Goal: Transaction & Acquisition: Purchase product/service

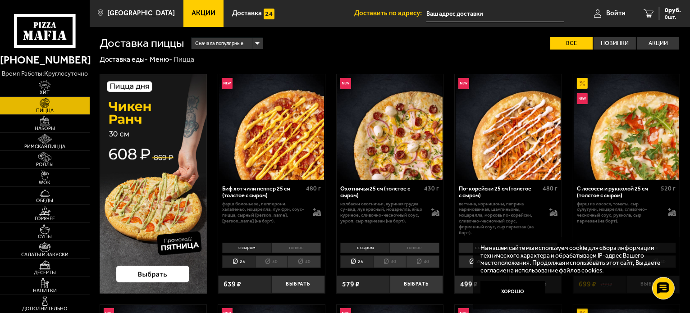
click at [57, 25] on icon at bounding box center [45, 31] width 62 height 34
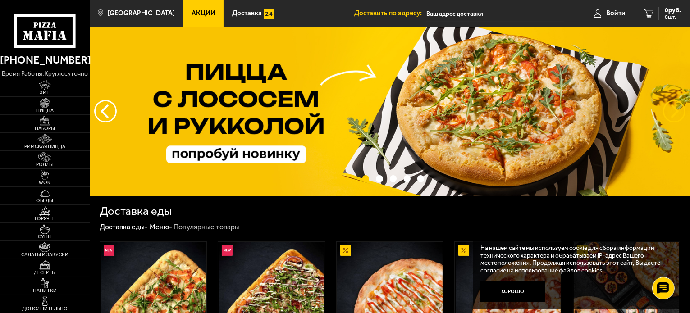
click at [667, 109] on button "предыдущий" at bounding box center [674, 111] width 23 height 23
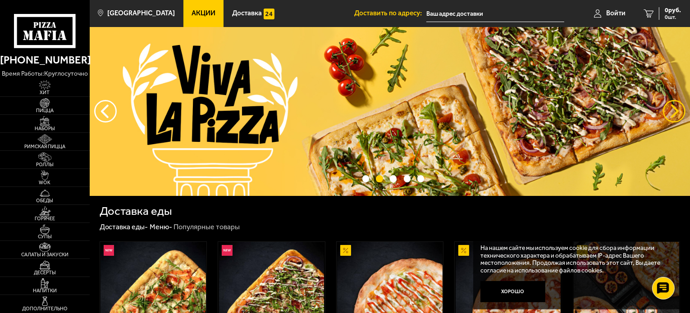
click at [667, 111] on button "предыдущий" at bounding box center [674, 111] width 23 height 23
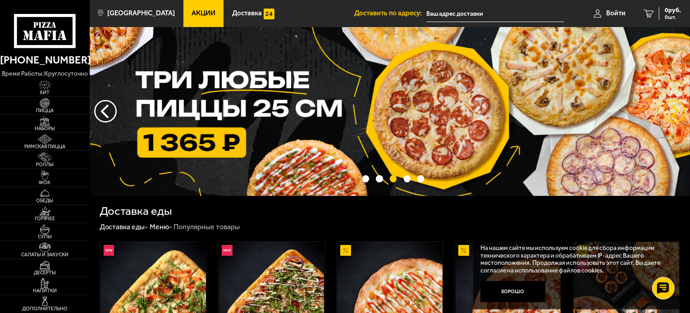
click at [667, 111] on button "предыдущий" at bounding box center [674, 111] width 23 height 23
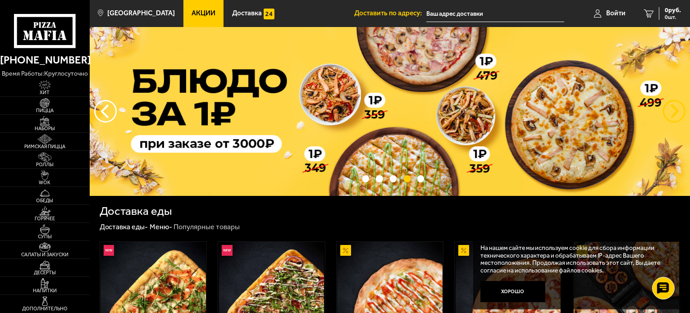
click at [667, 111] on button "предыдущий" at bounding box center [674, 111] width 23 height 23
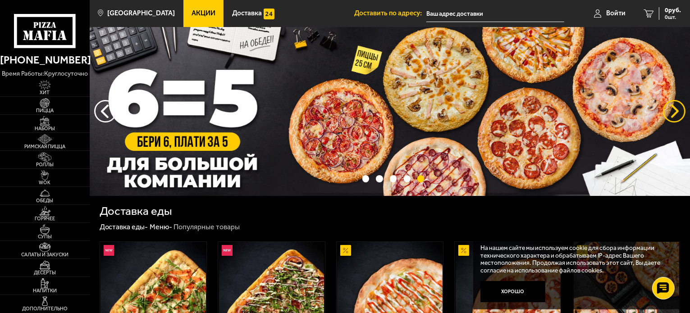
click at [667, 111] on button "предыдущий" at bounding box center [674, 111] width 23 height 23
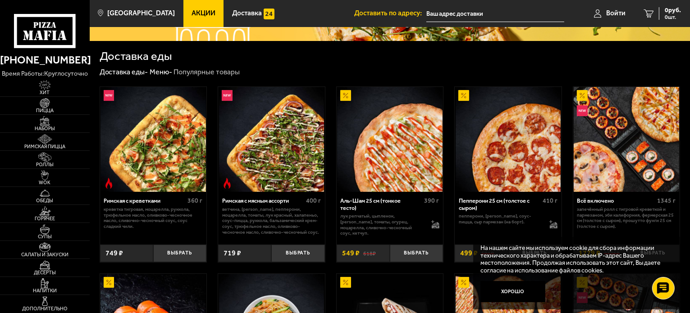
scroll to position [155, 0]
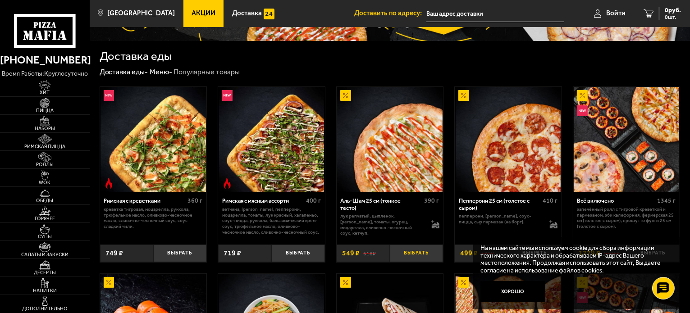
click at [408, 252] on button "Выбрать" at bounding box center [416, 254] width 53 height 18
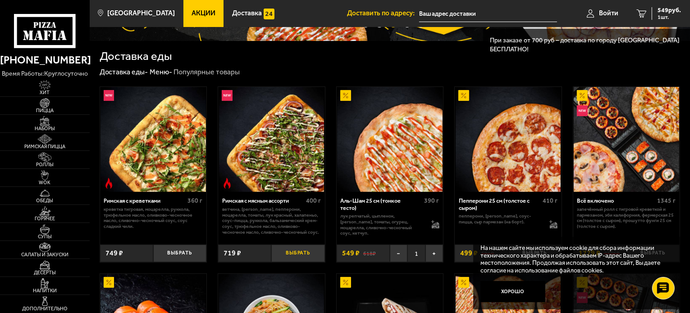
click at [310, 257] on button "Выбрать" at bounding box center [297, 254] width 53 height 18
click at [173, 249] on button "Выбрать" at bounding box center [179, 254] width 53 height 18
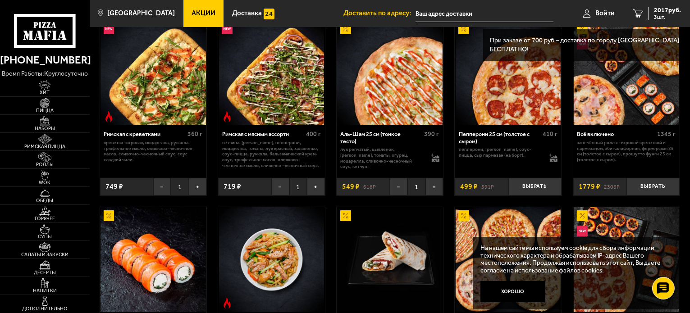
scroll to position [222, 0]
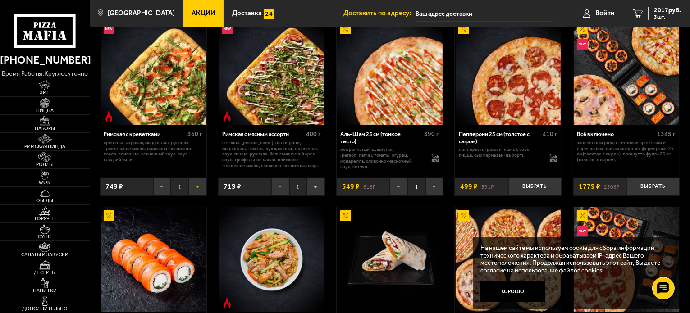
click at [193, 189] on button "+" at bounding box center [198, 187] width 18 height 18
click at [321, 186] on button "+" at bounding box center [316, 187] width 18 height 18
click at [434, 191] on button "+" at bounding box center [434, 187] width 18 height 18
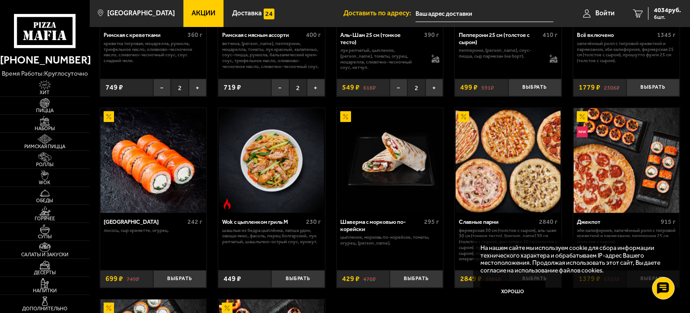
scroll to position [321, 0]
click at [178, 275] on button "Выбрать" at bounding box center [179, 279] width 53 height 18
click at [202, 276] on button "+" at bounding box center [198, 279] width 18 height 18
click at [291, 283] on button "Выбрать" at bounding box center [297, 279] width 53 height 18
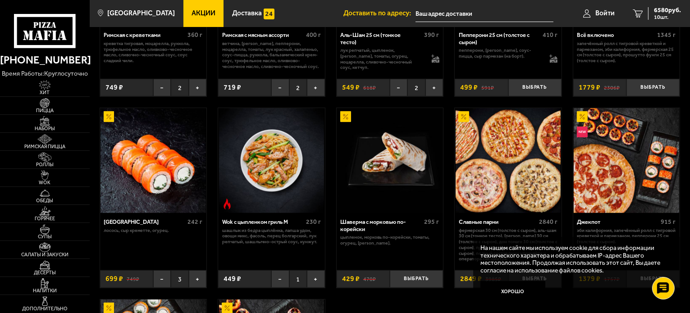
click at [303, 281] on span "1" at bounding box center [298, 279] width 18 height 18
click at [307, 282] on button "+" at bounding box center [316, 279] width 18 height 18
click at [311, 282] on button "+" at bounding box center [316, 279] width 18 height 18
click at [431, 281] on button "Выбрать" at bounding box center [416, 279] width 53 height 18
click at [432, 281] on button "+" at bounding box center [434, 279] width 18 height 18
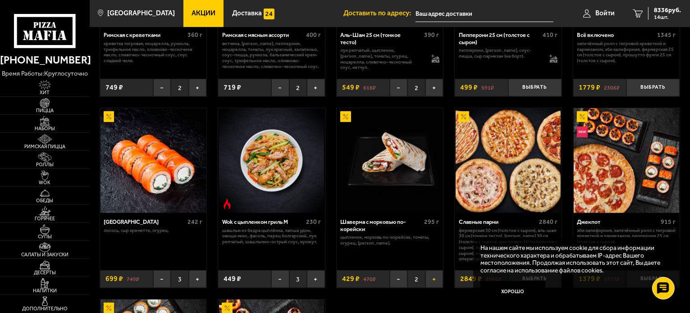
click at [432, 281] on button "+" at bounding box center [434, 279] width 18 height 18
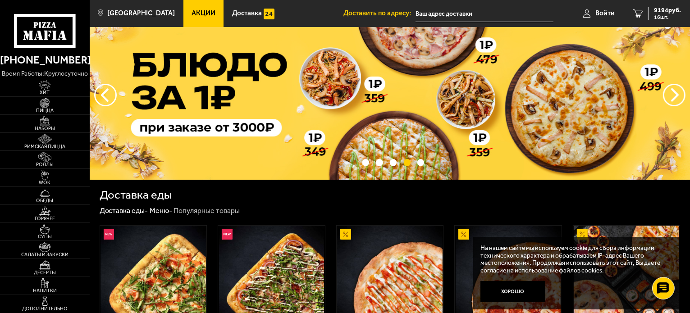
scroll to position [0, 0]
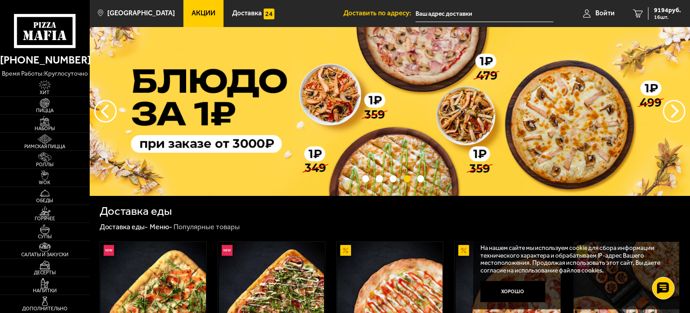
click at [58, 50] on div "[PHONE_NUMBER] время работы: круглосуточно" at bounding box center [45, 63] width 90 height 31
click at [57, 42] on icon at bounding box center [45, 31] width 62 height 34
click at [43, 40] on icon at bounding box center [45, 31] width 62 height 34
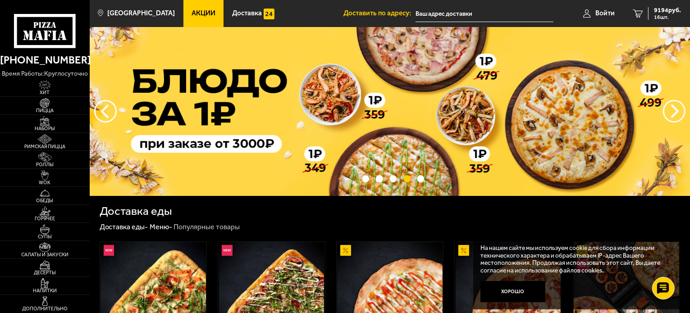
click at [43, 40] on icon at bounding box center [45, 31] width 62 height 34
click at [223, 3] on link "Доставка" at bounding box center [252, 13] width 59 height 27
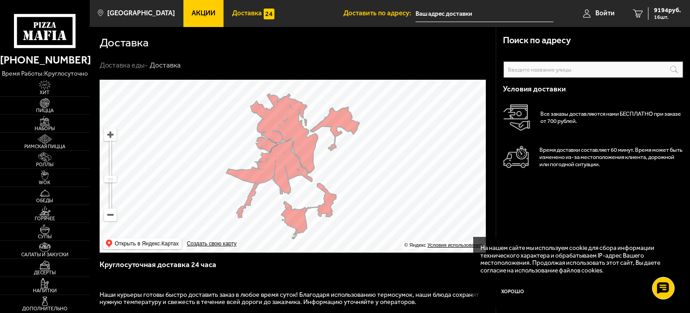
click at [227, 7] on link "Доставка" at bounding box center [252, 13] width 59 height 27
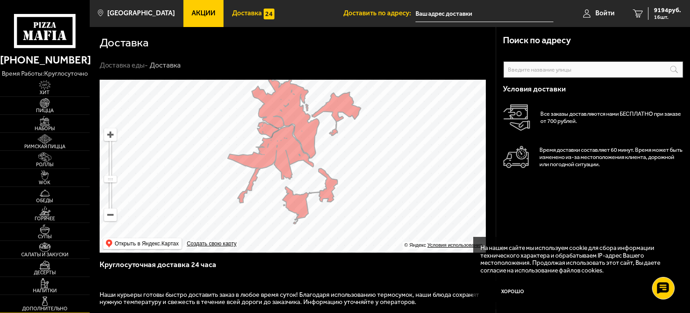
click at [55, 303] on img at bounding box center [44, 301] width 27 height 10
